Goal: Transaction & Acquisition: Download file/media

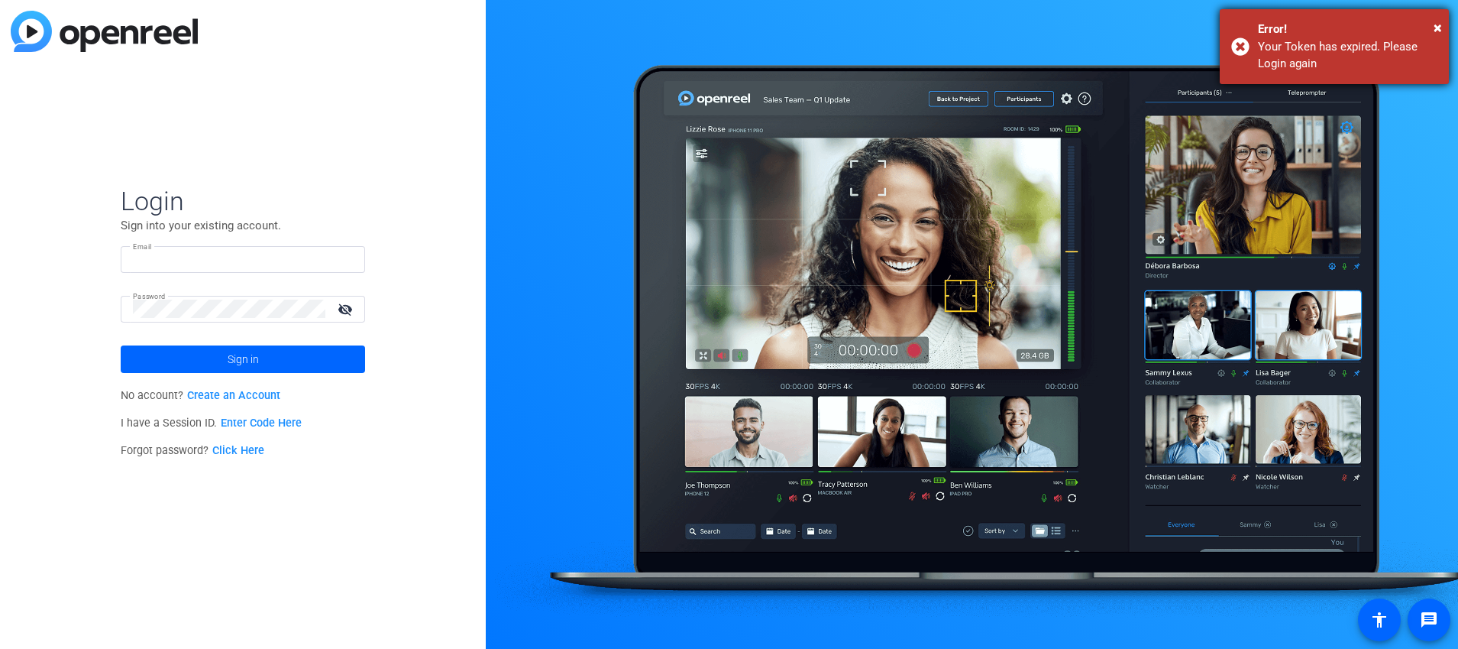
type input "tiltstudios@uhg.com"
click at [1442, 27] on div "× Error! Your Token has expired. Please Login again" at bounding box center [1334, 46] width 229 height 75
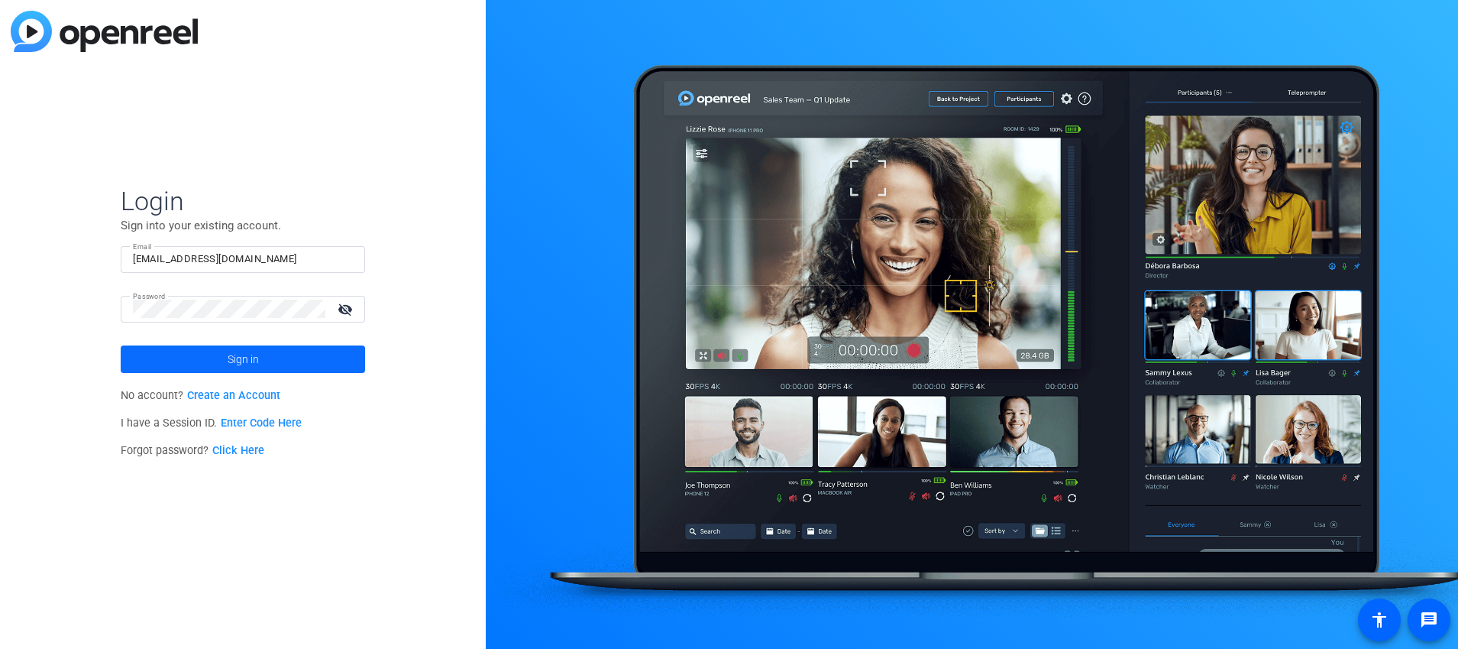
click at [232, 356] on span "Sign in" at bounding box center [243, 359] width 31 height 38
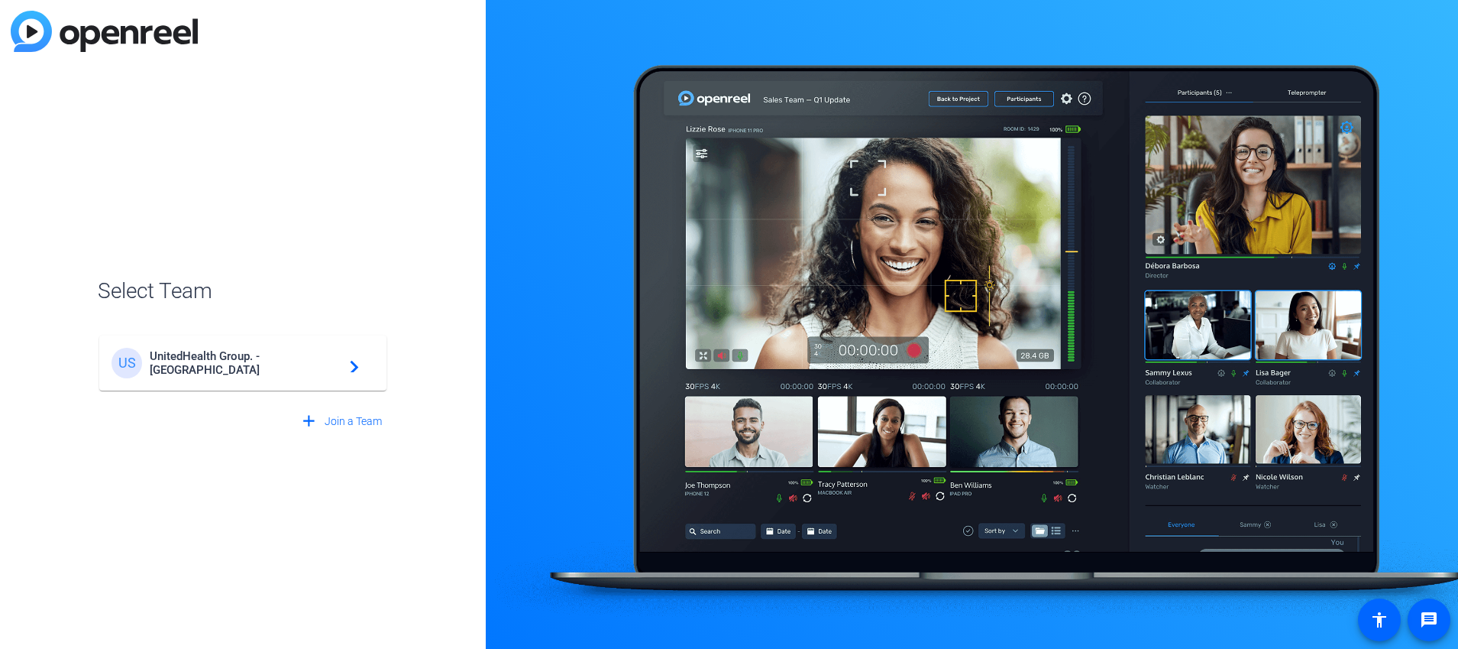
click at [225, 369] on span "UnitedHealth Group. - Tilt Studios" at bounding box center [245, 363] width 191 height 28
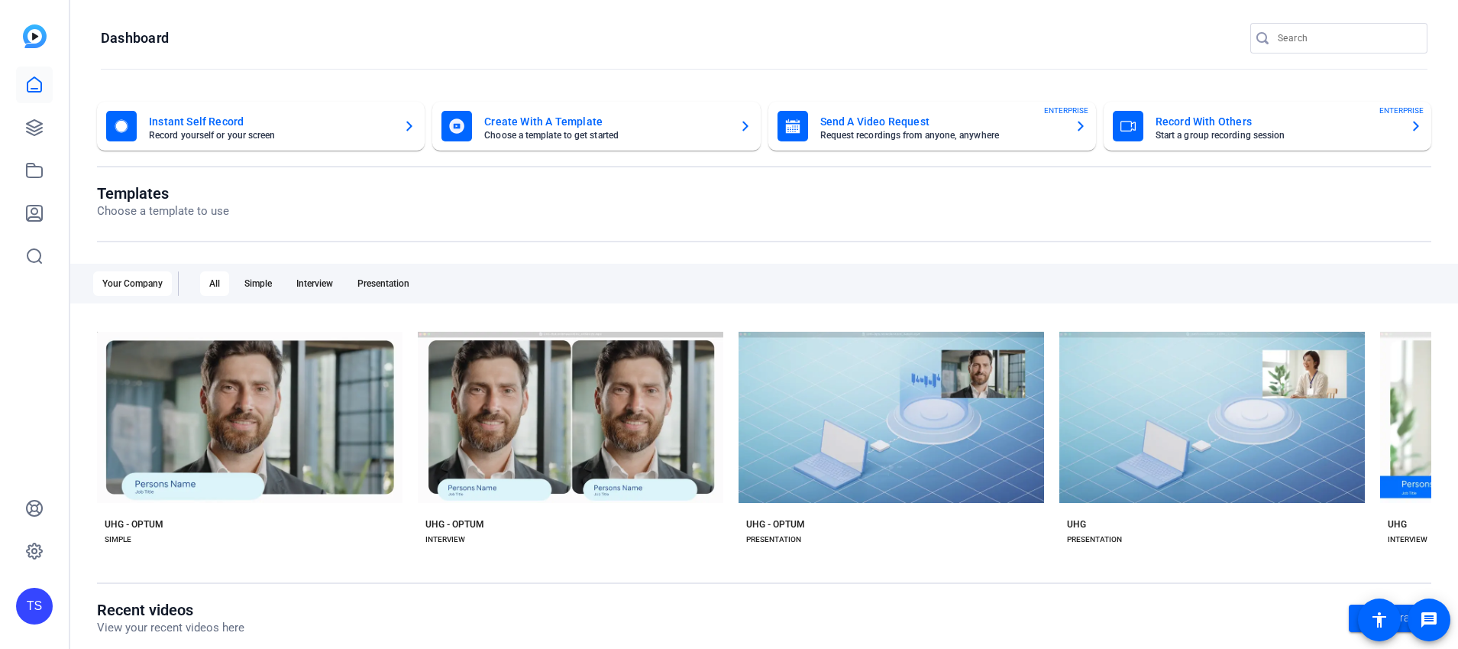
click at [11, 140] on div "TS" at bounding box center [34, 324] width 69 height 649
click at [29, 128] on icon at bounding box center [34, 127] width 15 height 15
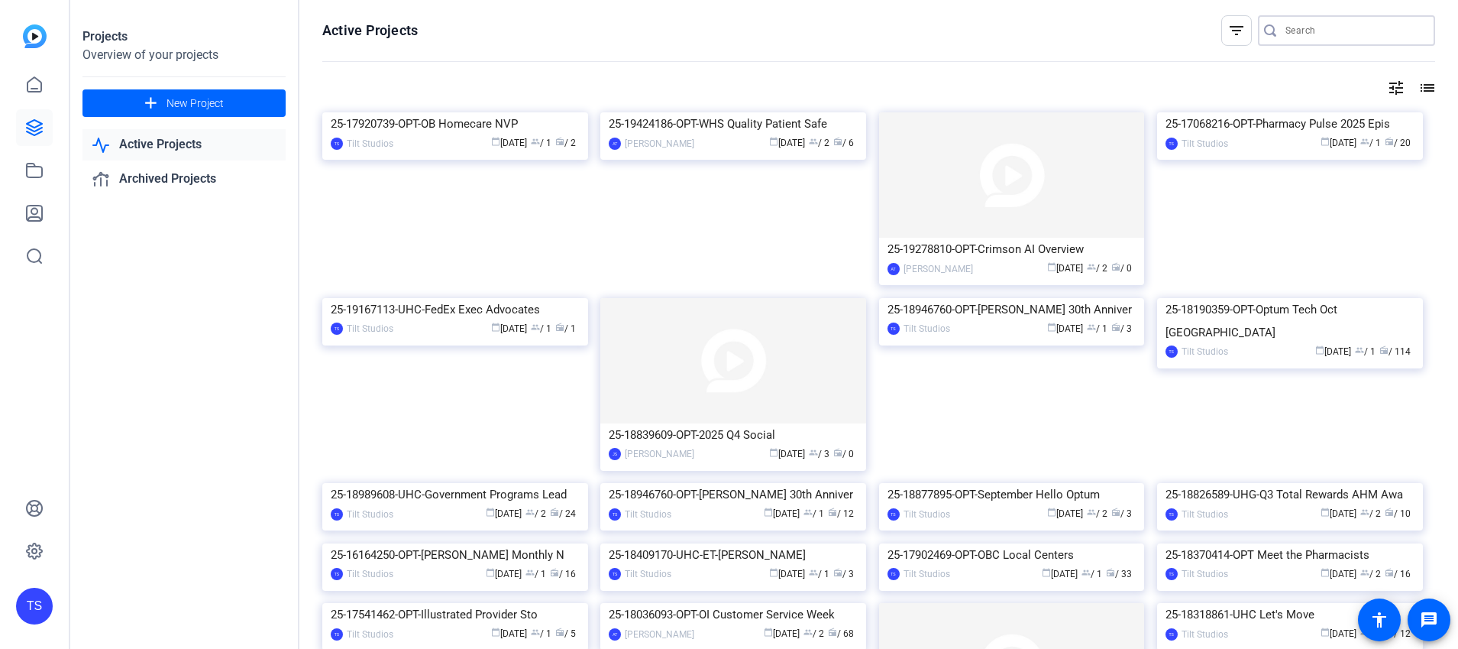
click at [1306, 29] on input "Search" at bounding box center [1355, 30] width 138 height 18
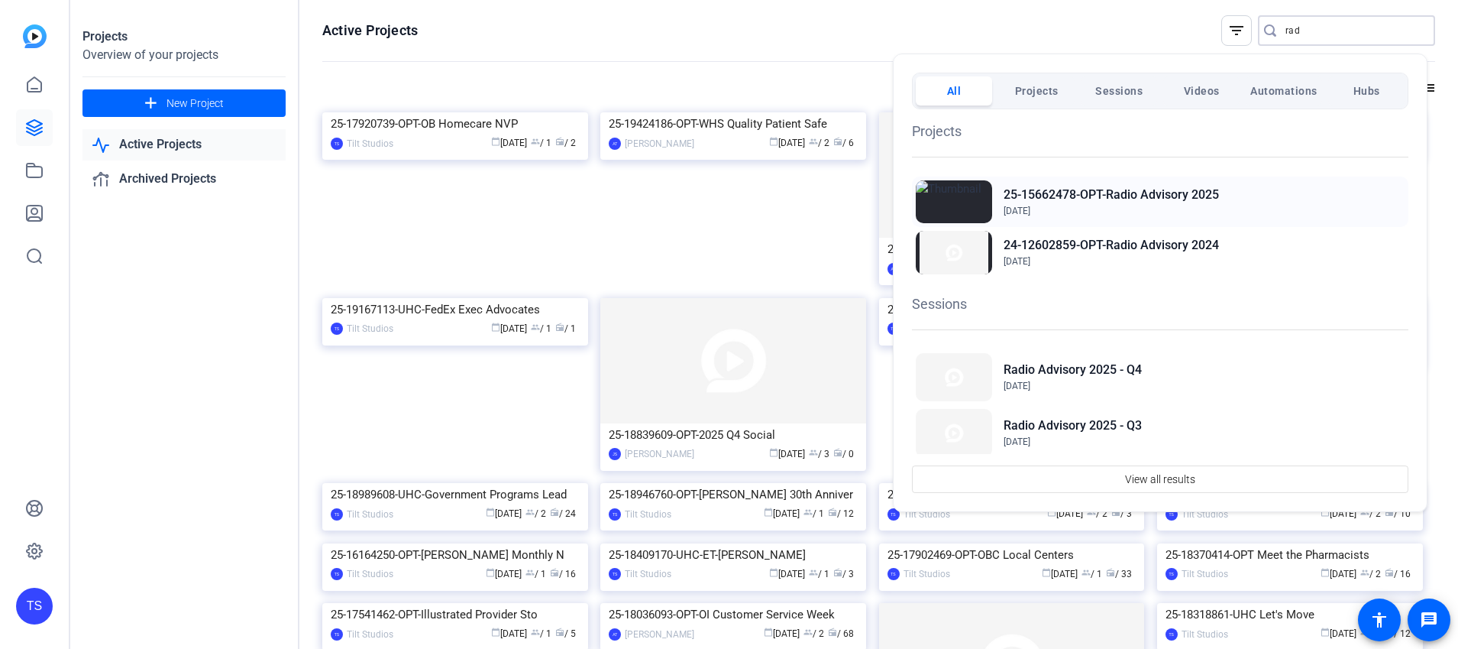
type input "rad"
click at [1091, 199] on h2 "25-15662478-OPT-Radio Advisory 2025" at bounding box center [1111, 195] width 215 height 18
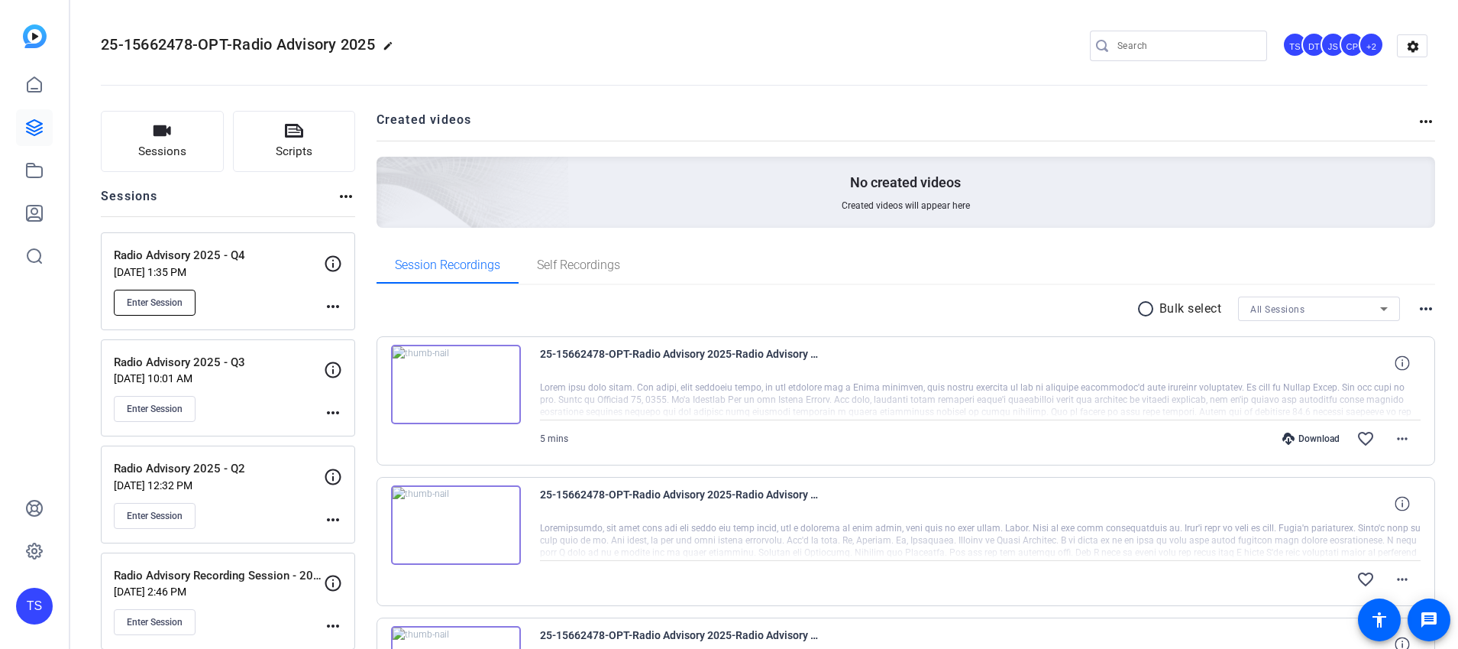
click at [163, 296] on span "Enter Session" at bounding box center [155, 302] width 56 height 12
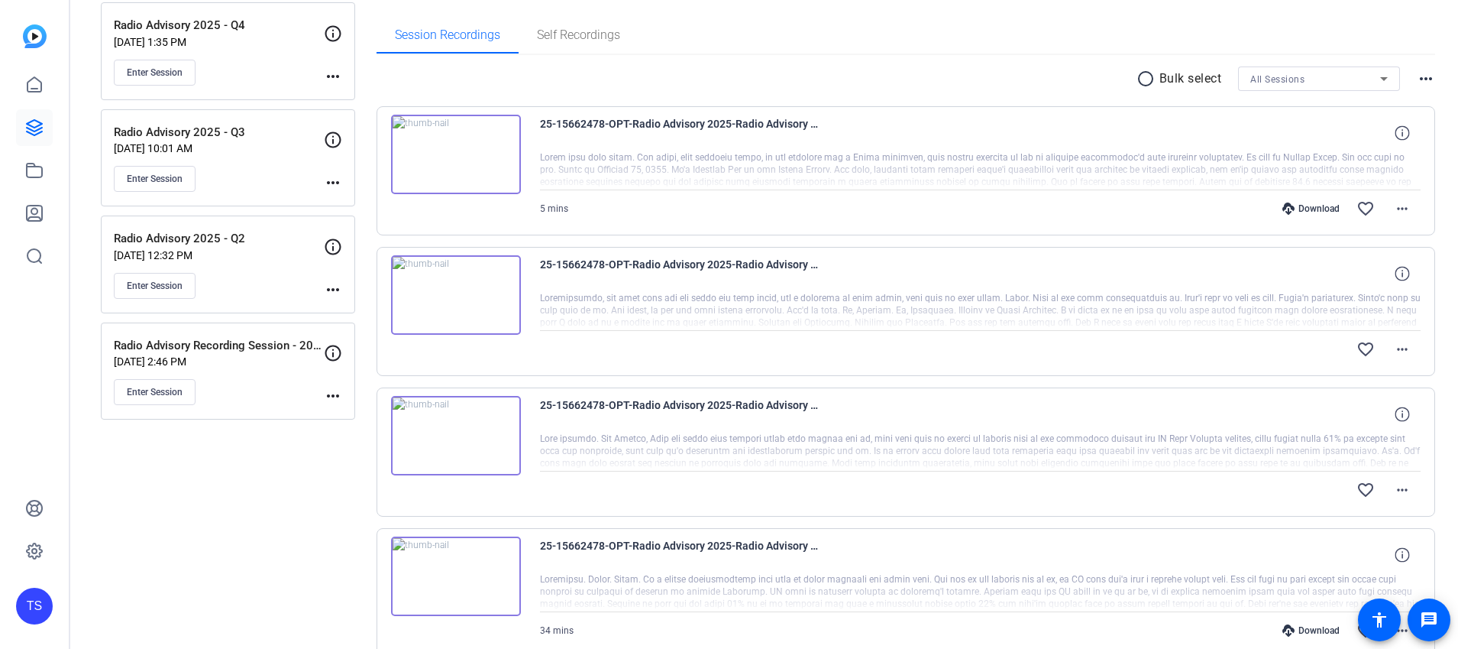
scroll to position [229, 0]
click at [1400, 205] on mat-icon "more_horiz" at bounding box center [1402, 209] width 18 height 18
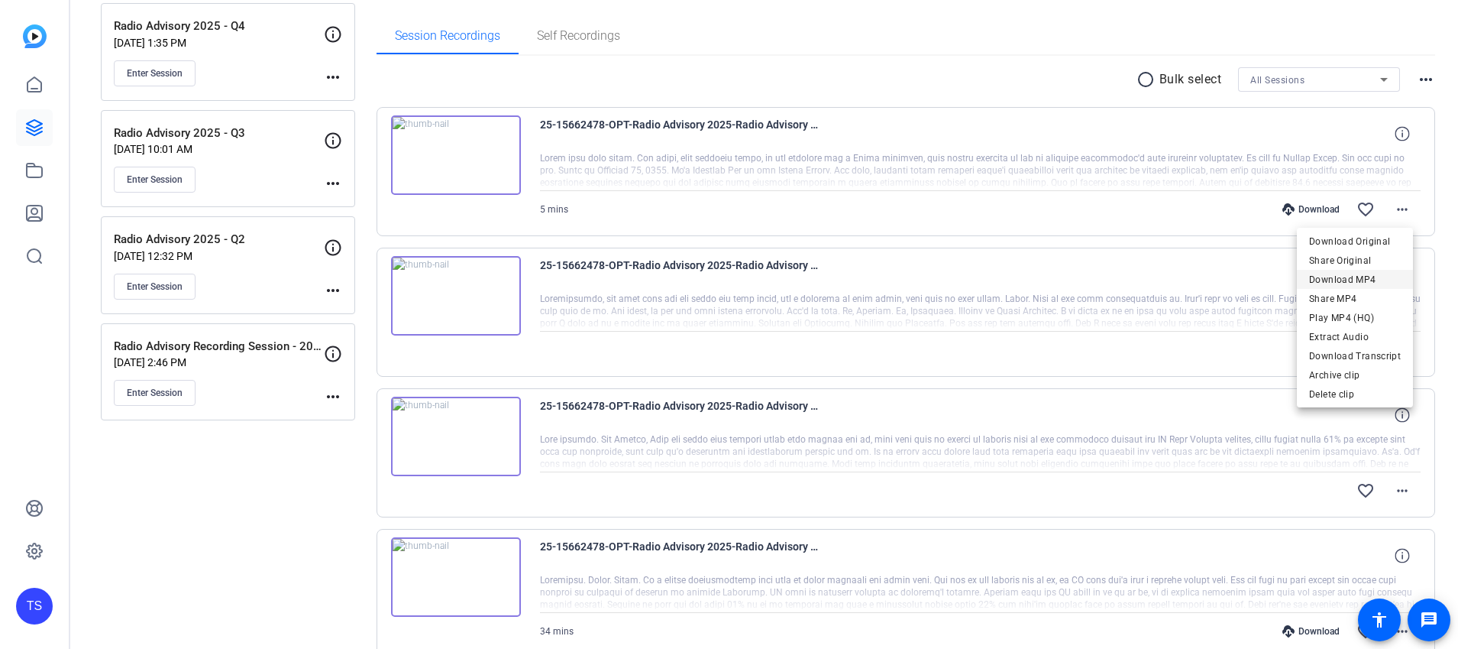
click at [1344, 273] on span "Download MP4" at bounding box center [1355, 279] width 92 height 18
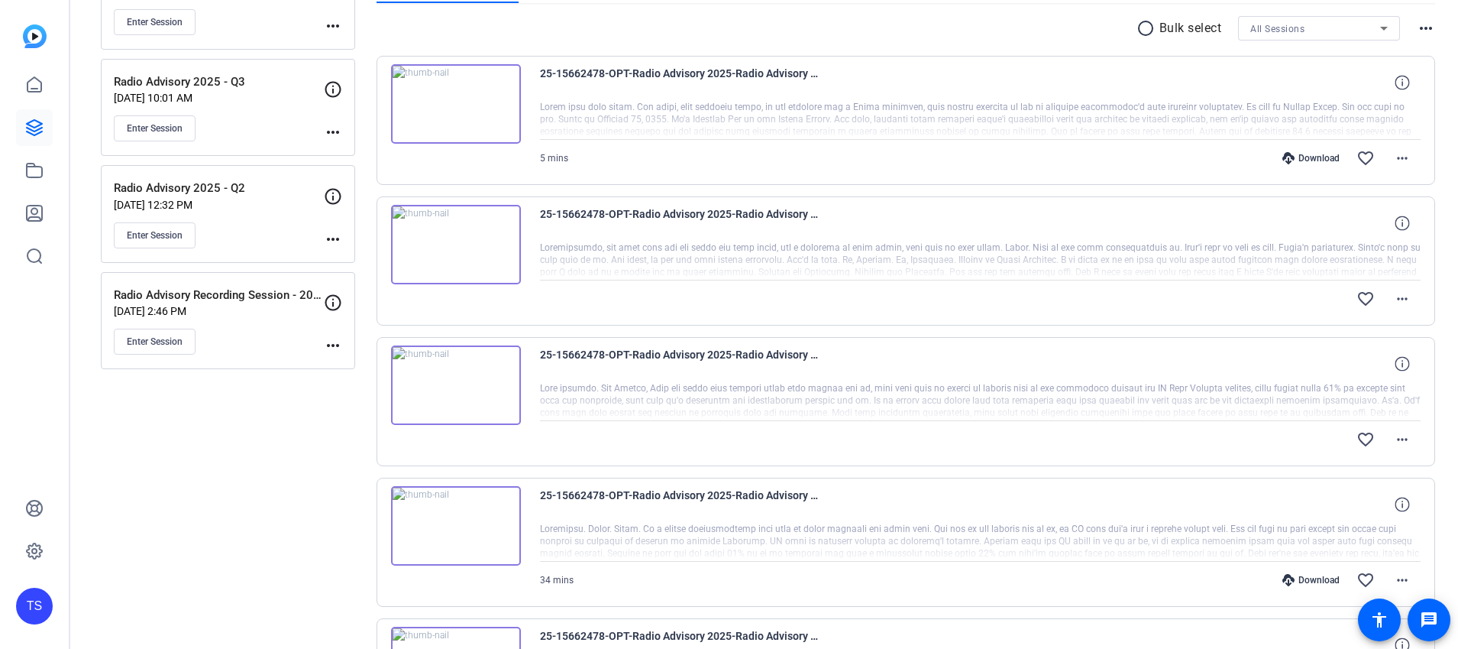
scroll to position [306, 0]
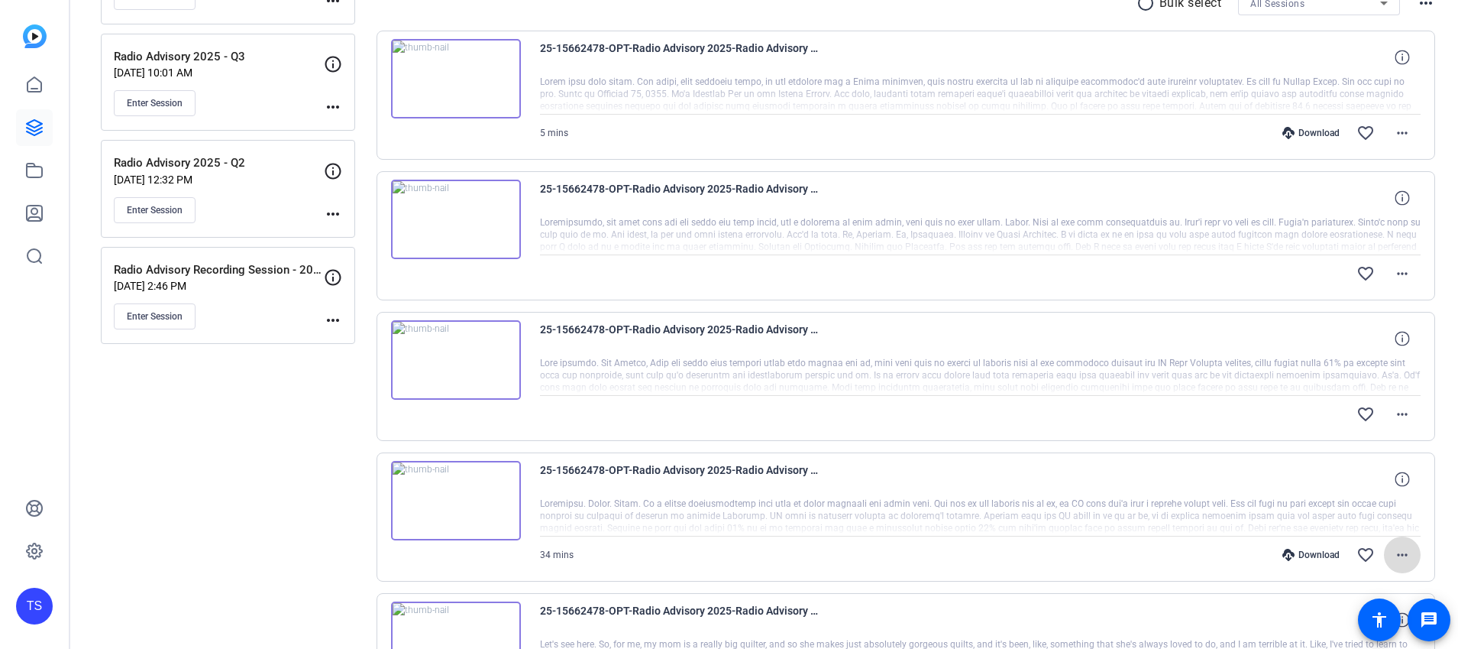
click at [1393, 549] on mat-icon "more_horiz" at bounding box center [1402, 554] width 18 height 18
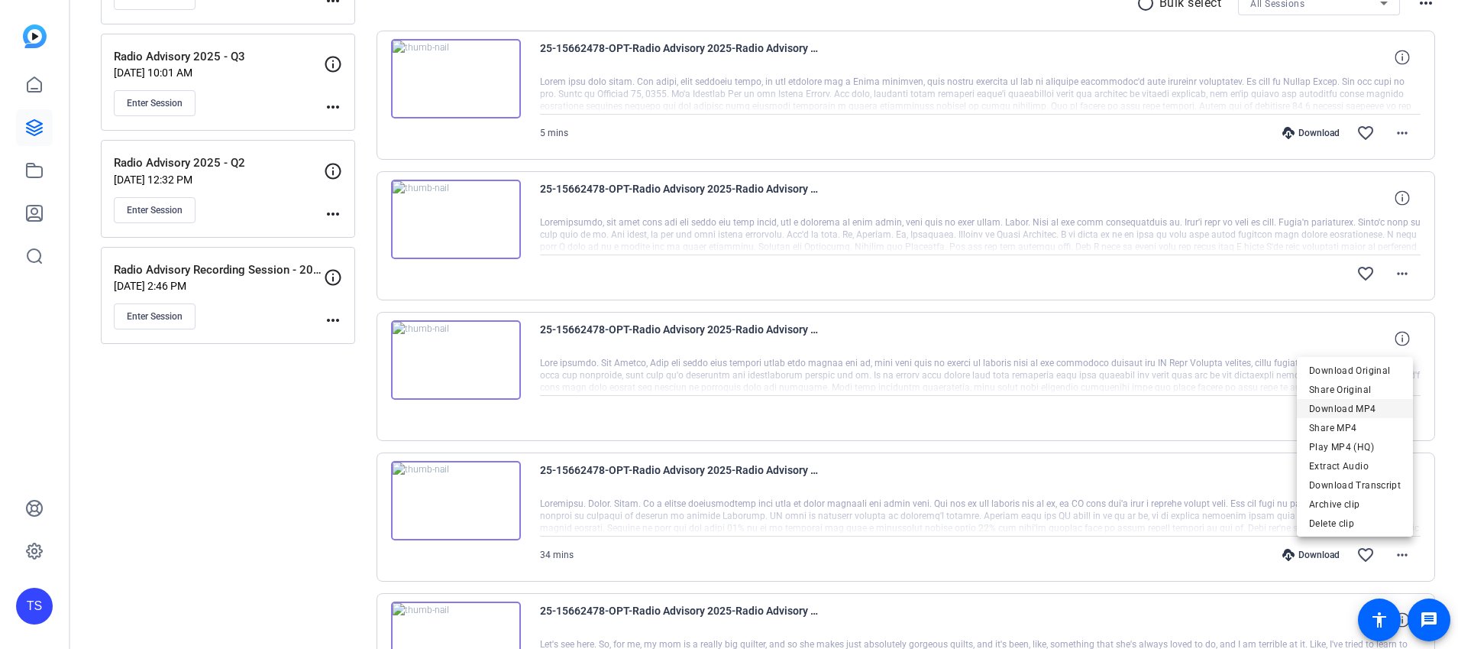
click at [1347, 409] on span "Download MP4" at bounding box center [1355, 409] width 92 height 18
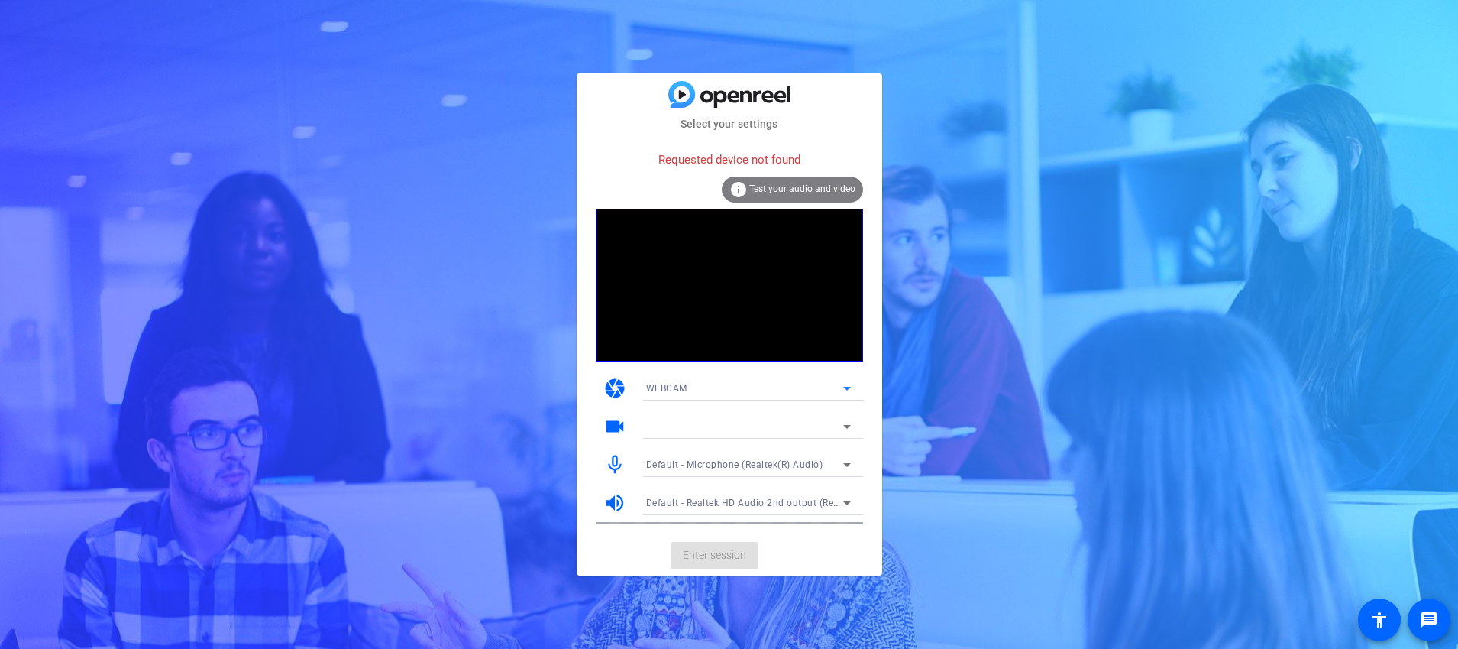
click at [765, 387] on div "WEBCAM" at bounding box center [744, 387] width 197 height 19
click at [1070, 367] on div at bounding box center [729, 324] width 1458 height 649
click at [712, 429] on div at bounding box center [744, 426] width 197 height 18
click at [707, 555] on mat-card-actions "Enter session" at bounding box center [730, 556] width 306 height 40
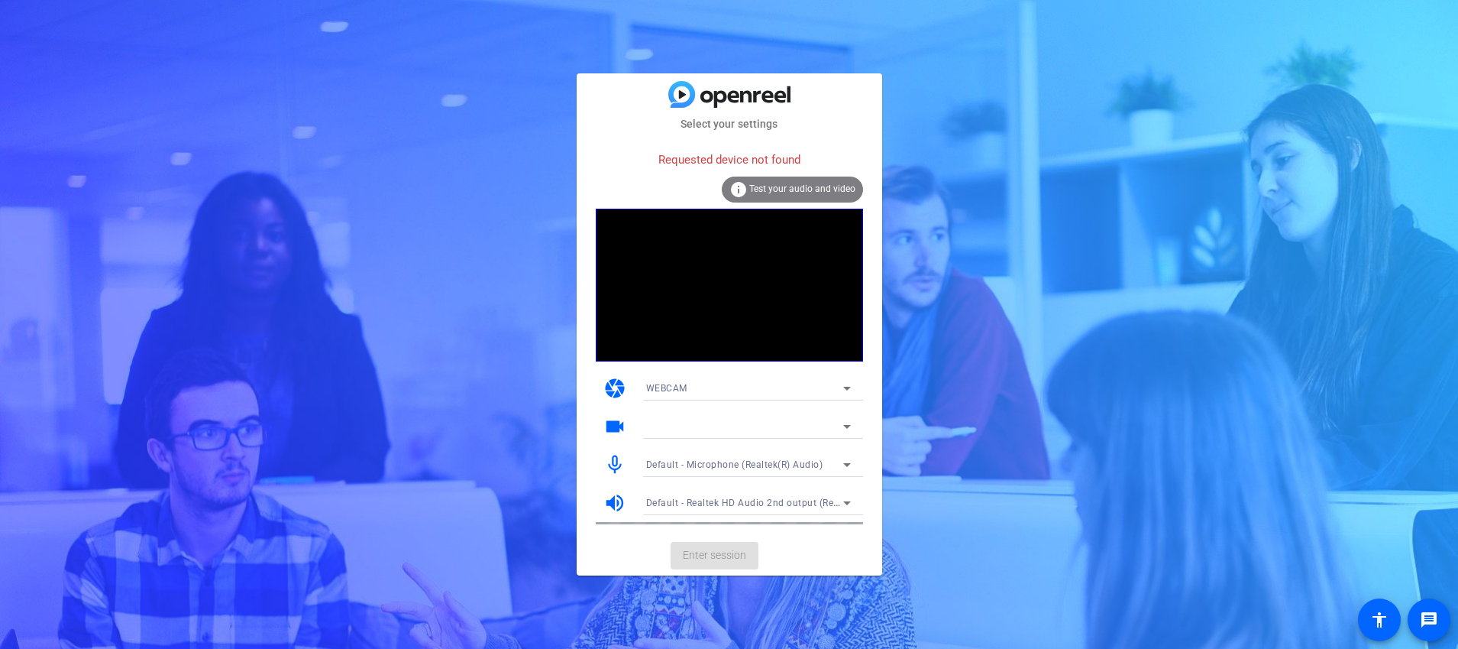
click at [797, 498] on span "Default - Realtek HD Audio 2nd output (Realtek(R) Audio)" at bounding box center [773, 502] width 254 height 12
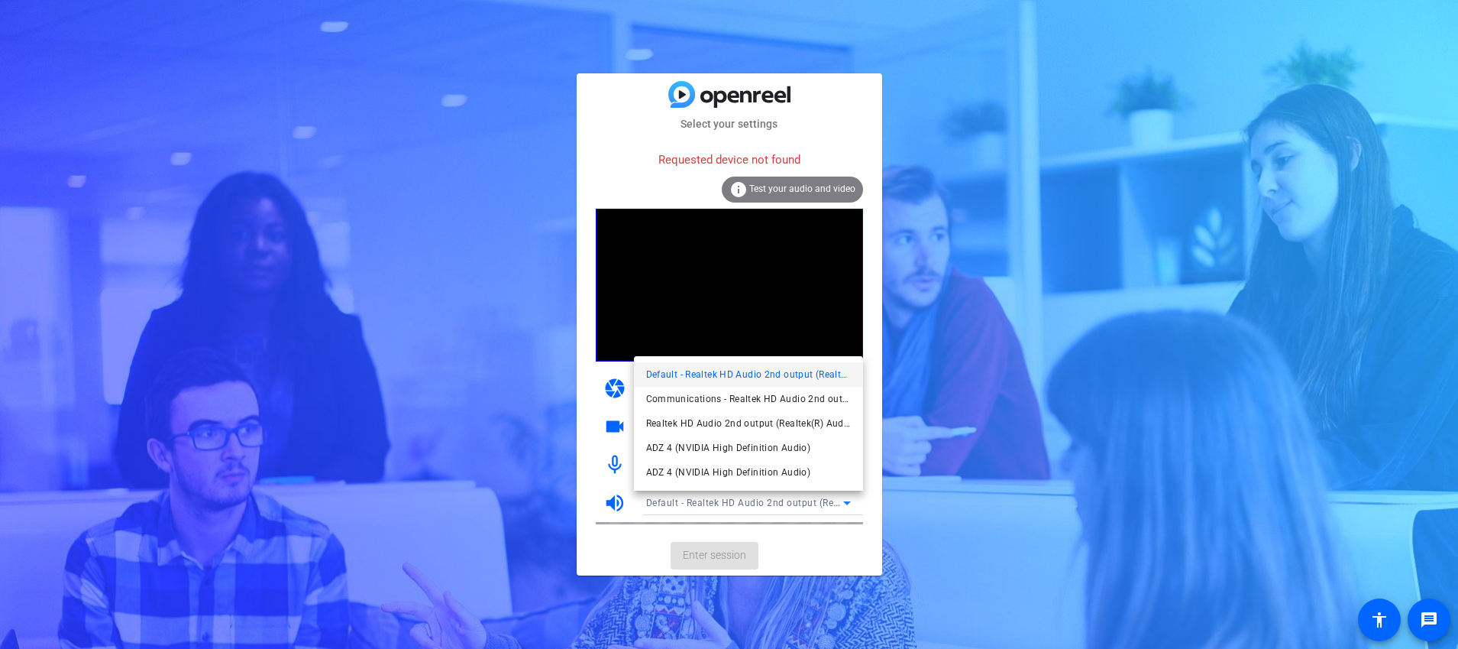
click at [435, 414] on div at bounding box center [729, 324] width 1458 height 649
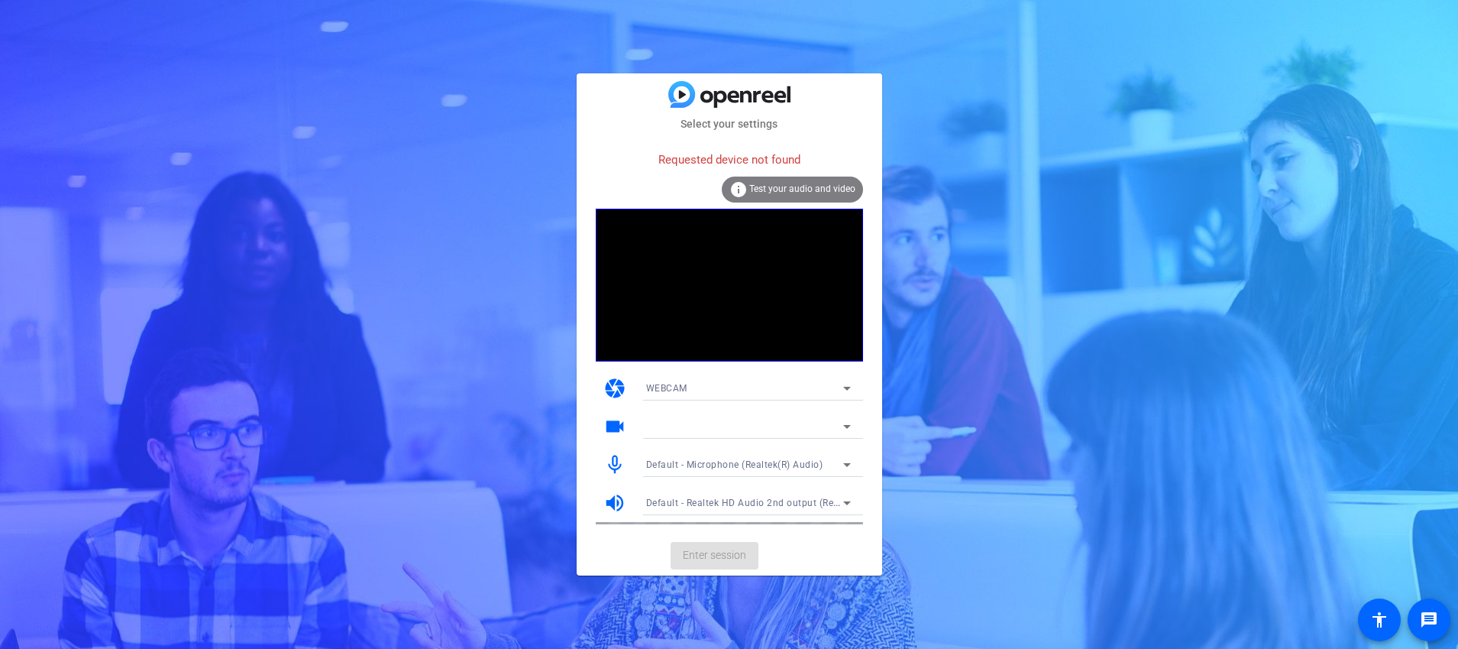
click at [781, 425] on div at bounding box center [744, 426] width 197 height 18
click at [781, 424] on div at bounding box center [744, 426] width 197 height 18
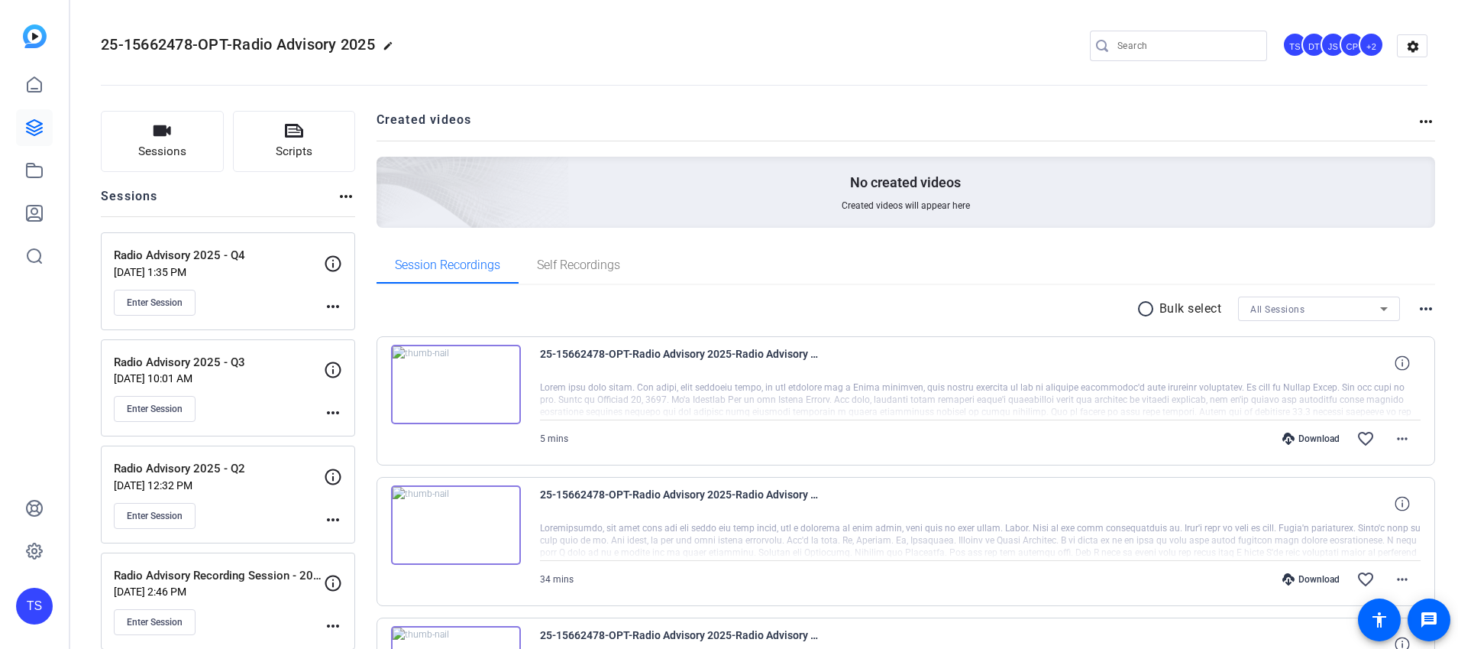
click at [1309, 121] on h2 "Created videos" at bounding box center [897, 126] width 1041 height 30
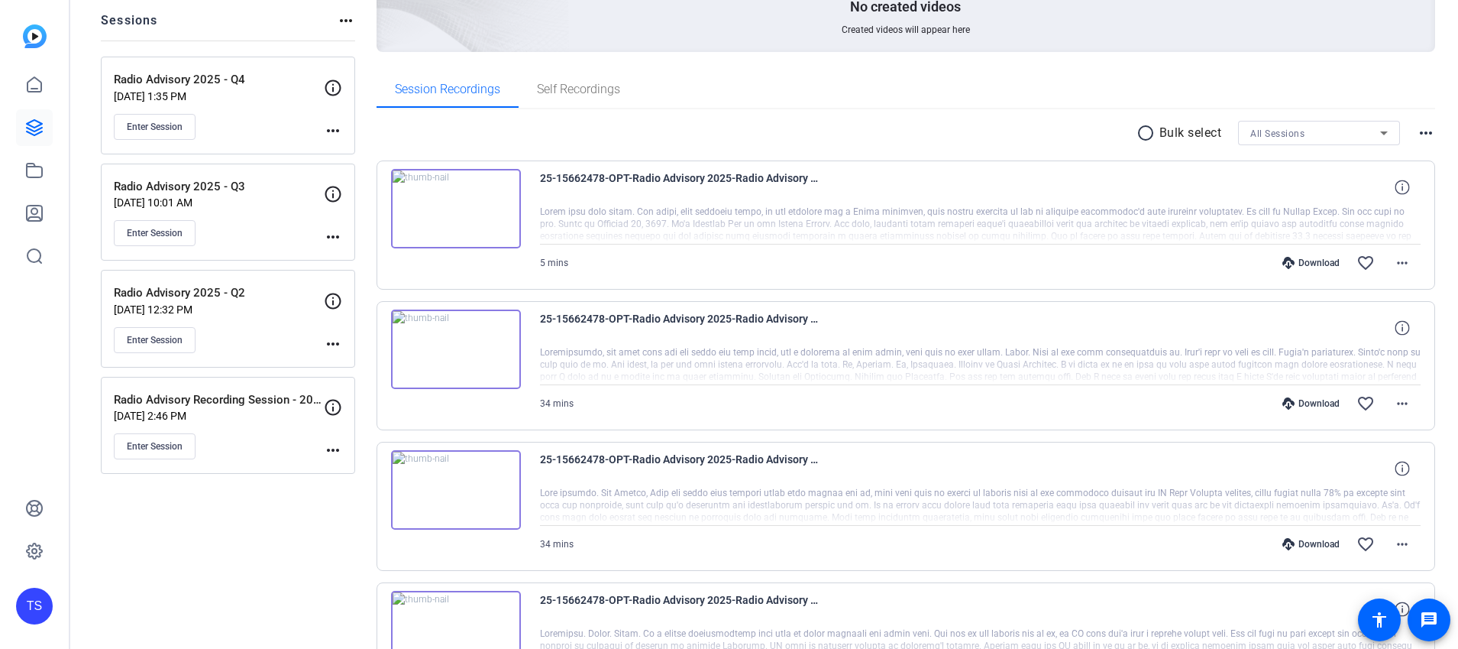
scroll to position [229, 0]
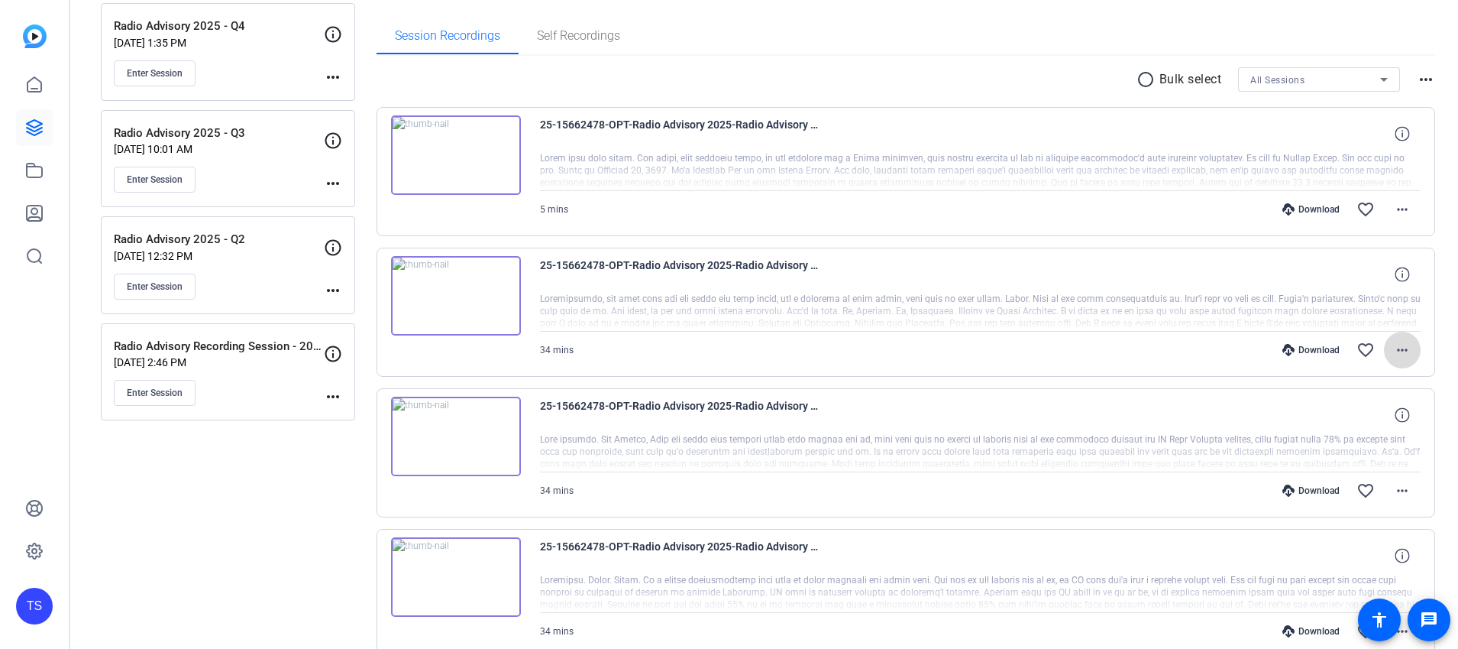
click at [1402, 348] on mat-icon "more_horiz" at bounding box center [1402, 350] width 18 height 18
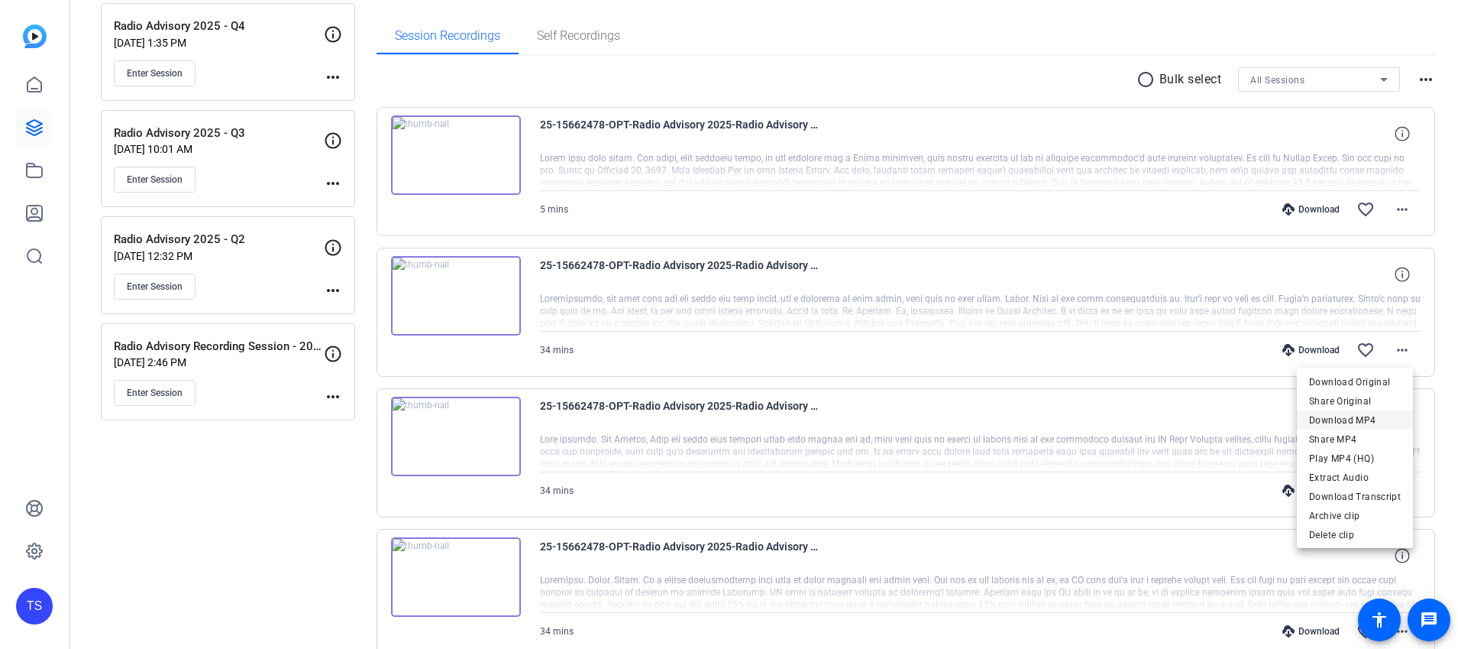
click at [1365, 416] on span "Download MP4" at bounding box center [1355, 420] width 92 height 18
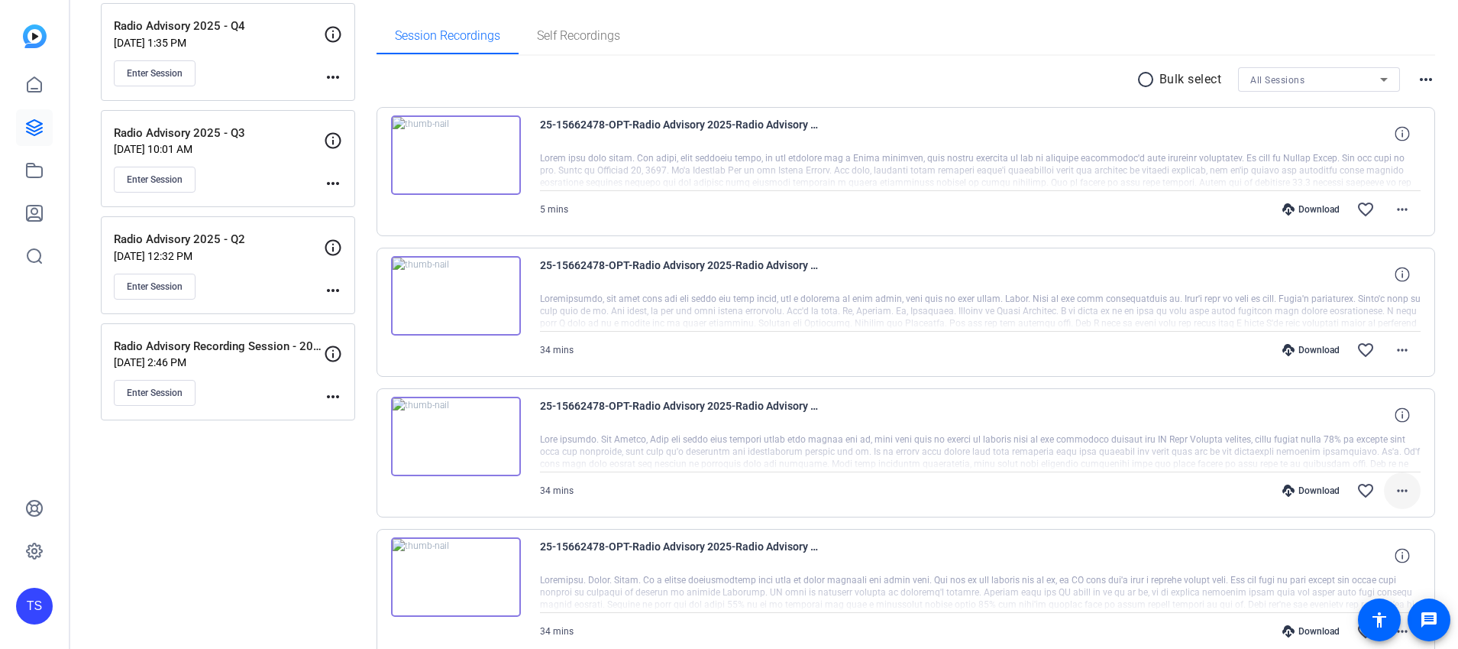
click at [1399, 495] on mat-icon "more_horiz" at bounding box center [1402, 490] width 18 height 18
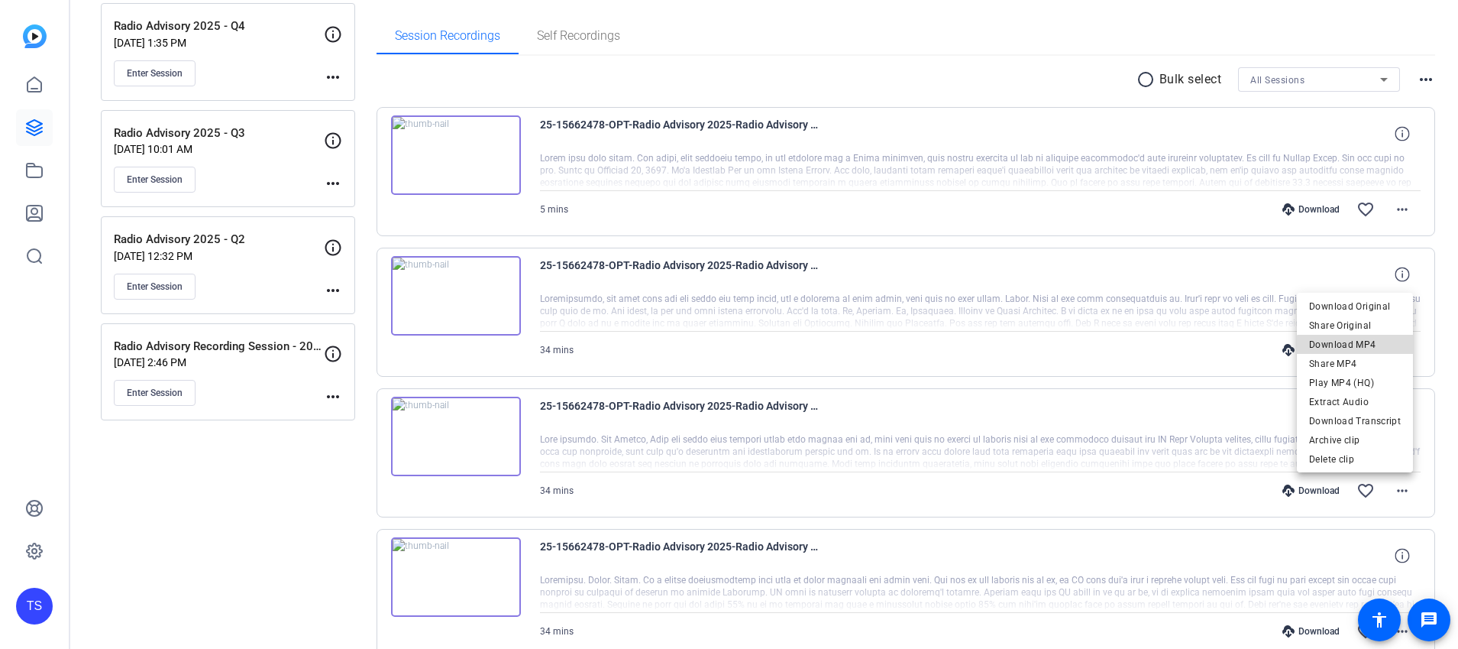
click at [1364, 350] on span "Download MP4" at bounding box center [1355, 344] width 92 height 18
